Goal: Information Seeking & Learning: Learn about a topic

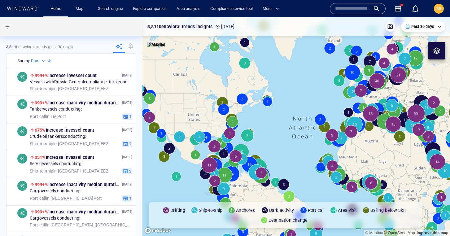
click at [346, 8] on input "text" at bounding box center [352, 8] width 35 height 9
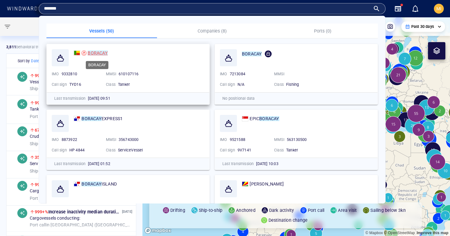
type input "*******"
click at [100, 51] on mark "BORACAY" at bounding box center [98, 53] width 20 height 5
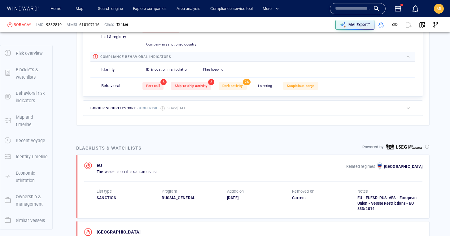
scroll to position [32, 0]
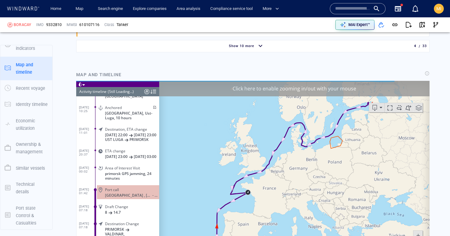
scroll to position [742, 0]
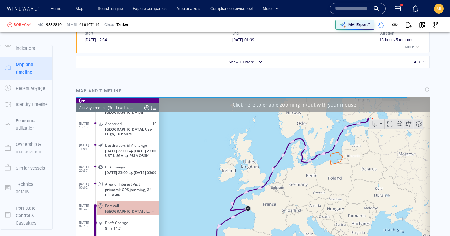
click at [126, 108] on div "(Still Loading...)" at bounding box center [121, 107] width 26 height 9
click at [127, 108] on div "(Still Loading...)" at bounding box center [121, 107] width 26 height 9
click at [133, 108] on div "(Still Loading...)" at bounding box center [121, 107] width 26 height 9
click at [133, 109] on div "(Still Loading...)" at bounding box center [121, 107] width 26 height 9
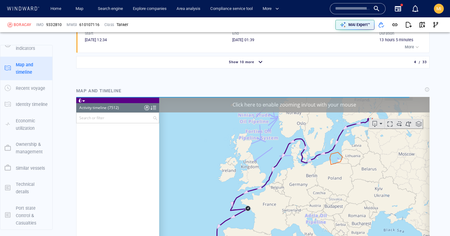
scroll to position [127920, 0]
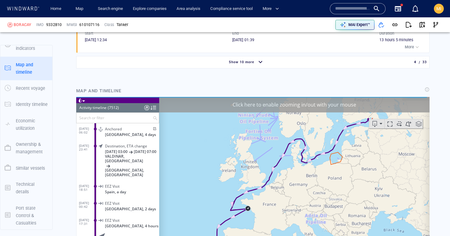
click at [130, 107] on header "Activity timeline (7512) (Still Loading...)" at bounding box center [117, 107] width 83 height 9
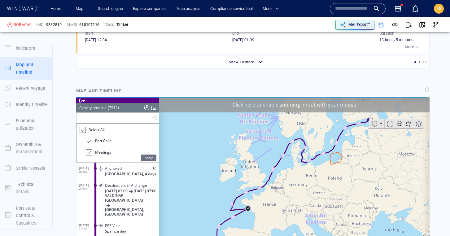
click at [126, 116] on input "text" at bounding box center [115, 118] width 76 height 10
click at [85, 133] on div at bounding box center [82, 129] width 6 height 7
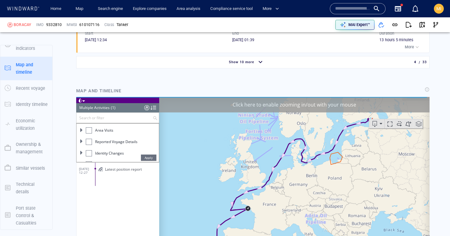
scroll to position [70, 0]
click at [91, 142] on div at bounding box center [89, 140] width 6 height 6
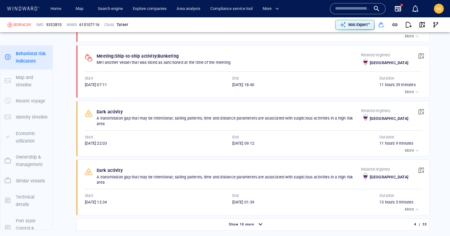
scroll to position [561, 0]
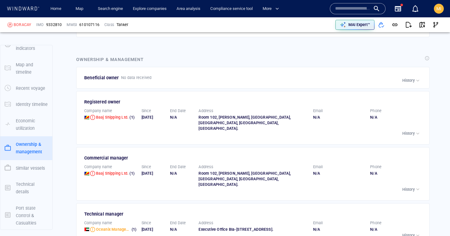
scroll to position [1837, 0]
click at [408, 232] on p "History" at bounding box center [409, 235] width 12 height 6
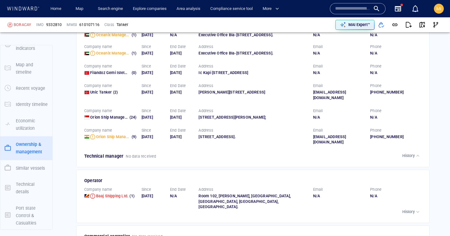
scroll to position [2032, 0]
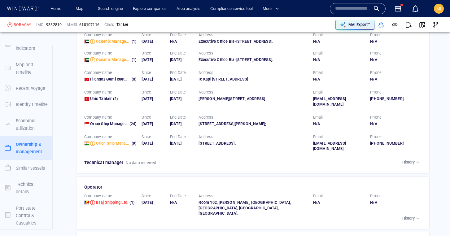
scroll to position [2023, 0]
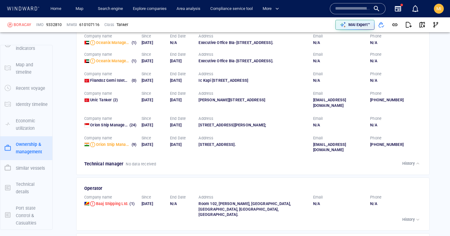
click at [407, 217] on p "History" at bounding box center [409, 220] width 12 height 6
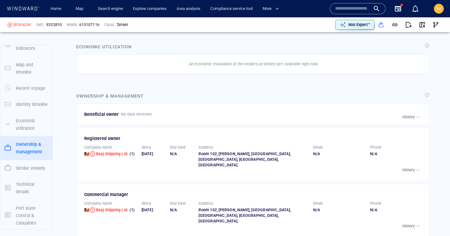
scroll to position [1794, 0]
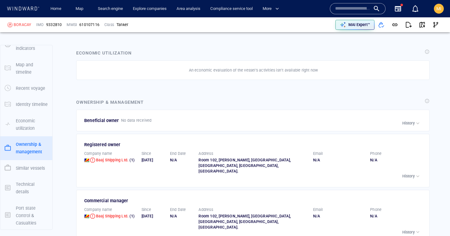
click at [408, 230] on p "History" at bounding box center [409, 233] width 12 height 6
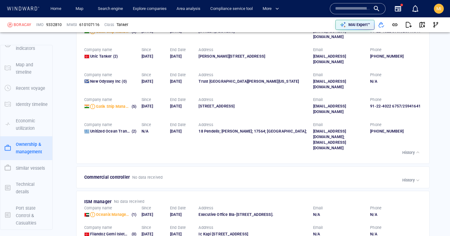
scroll to position [2441, 0]
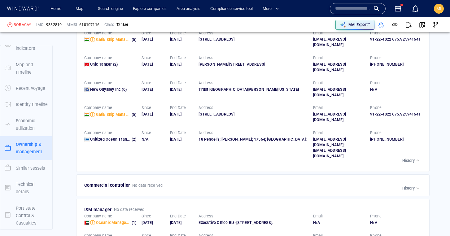
click at [408, 186] on p "History" at bounding box center [409, 189] width 12 height 6
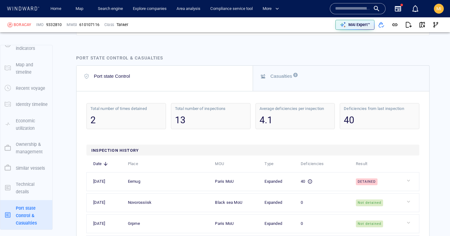
scroll to position [2936, 0]
